Goal: Find specific page/section: Find specific page/section

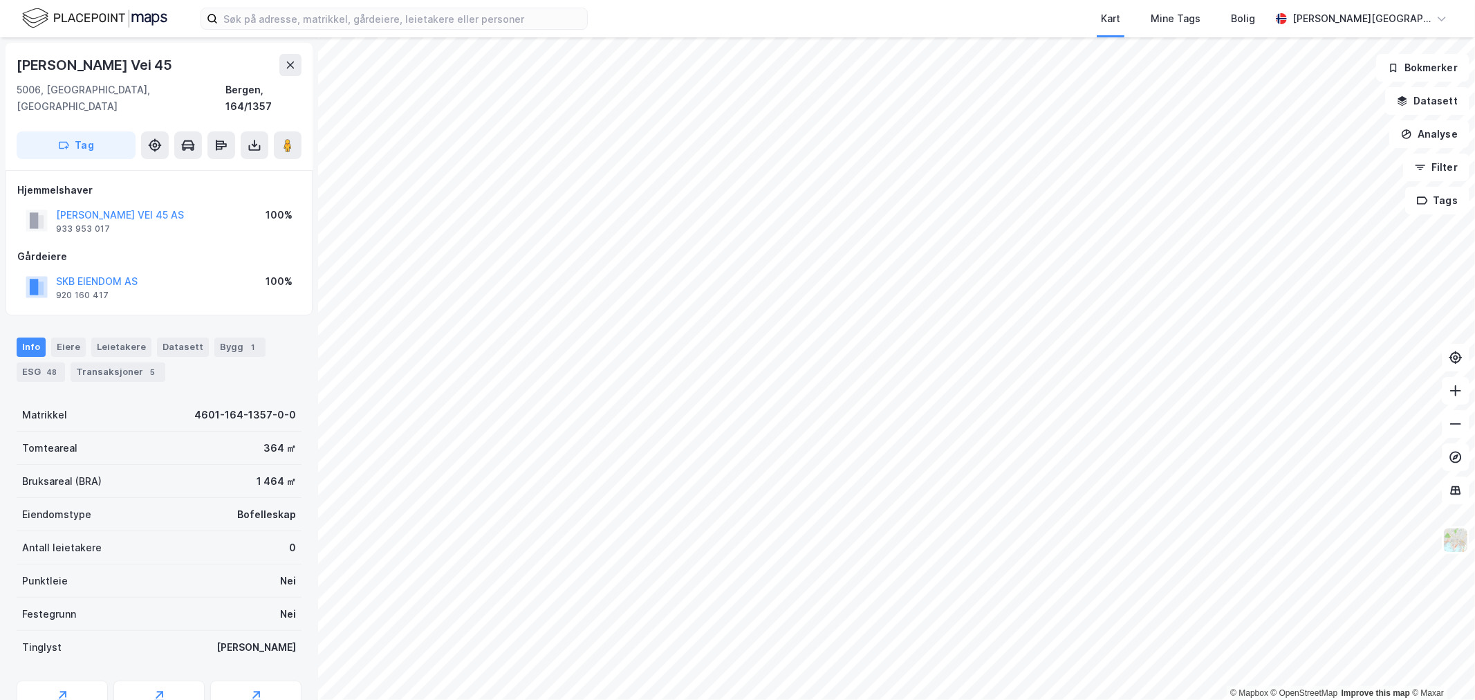
scroll to position [3, 0]
drag, startPoint x: 109, startPoint y: 15, endPoint x: 121, endPoint y: 15, distance: 12.5
click at [109, 15] on img at bounding box center [94, 18] width 145 height 24
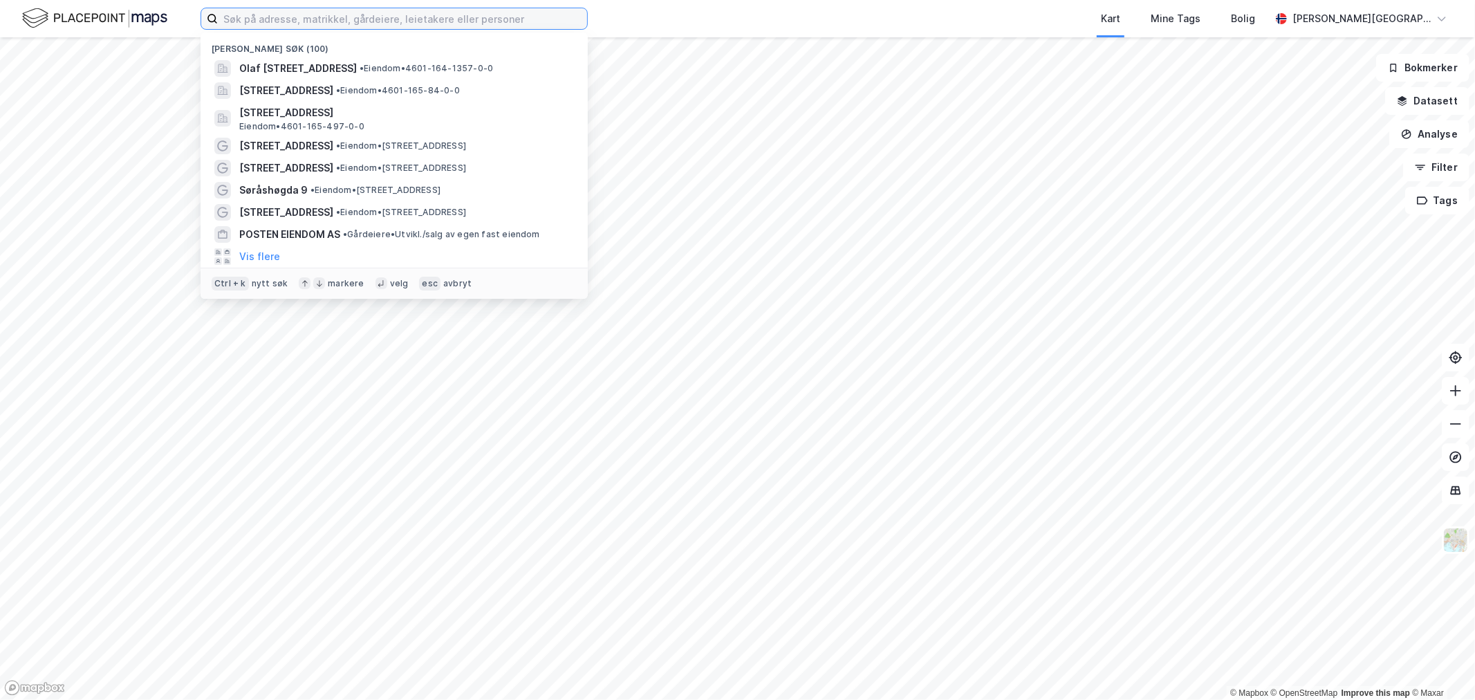
click at [235, 21] on input at bounding box center [402, 18] width 369 height 21
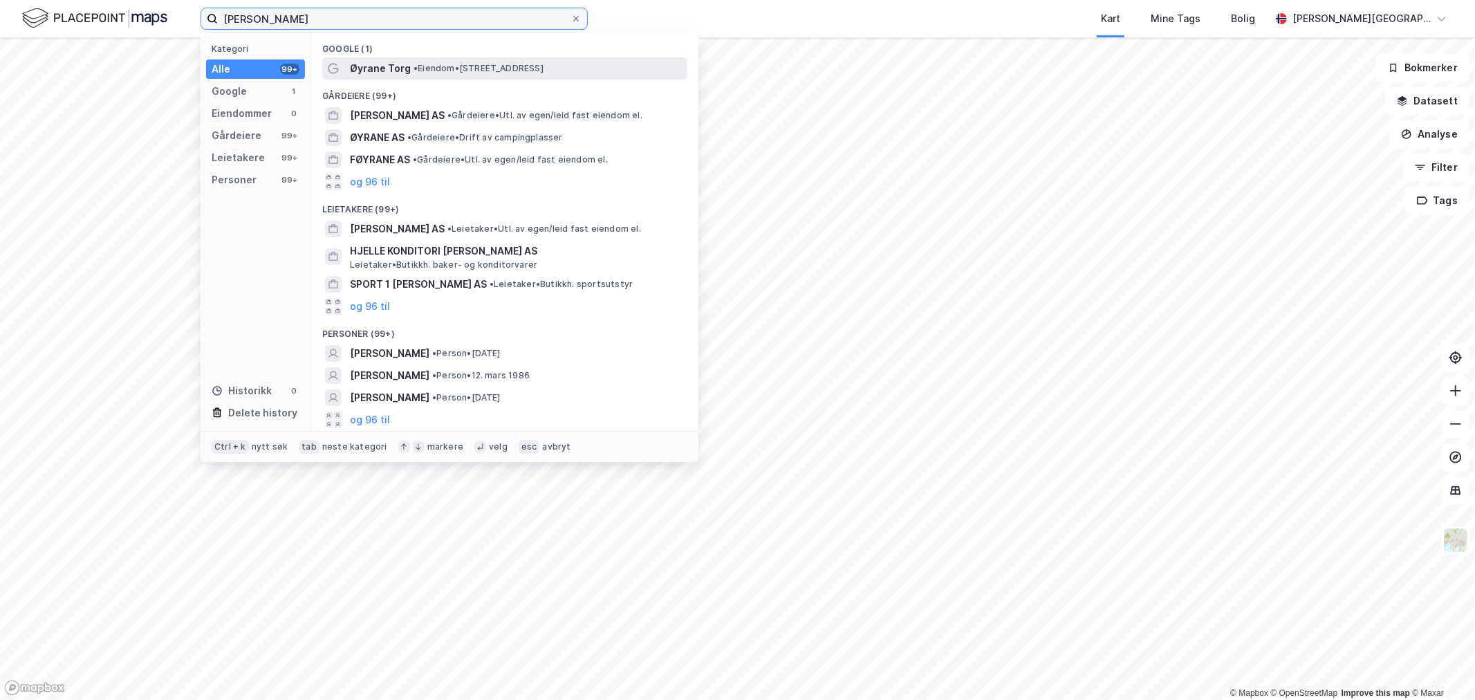
type input "[PERSON_NAME]"
click at [371, 67] on span "Øyrane Torg" at bounding box center [380, 68] width 61 height 17
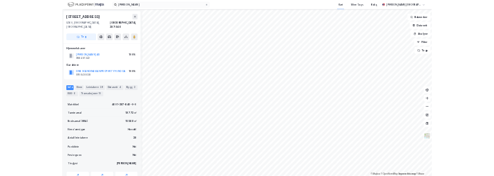
scroll to position [3, 0]
